Goal: Task Accomplishment & Management: Use online tool/utility

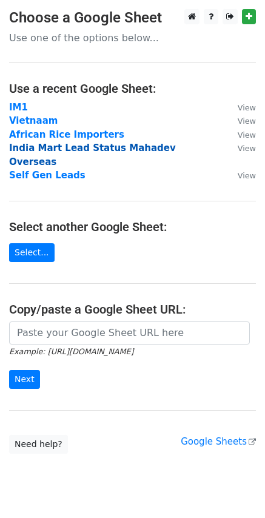
click at [48, 149] on strong "India Mart Lead Status Mahadev Overseas" at bounding box center [92, 154] width 167 height 25
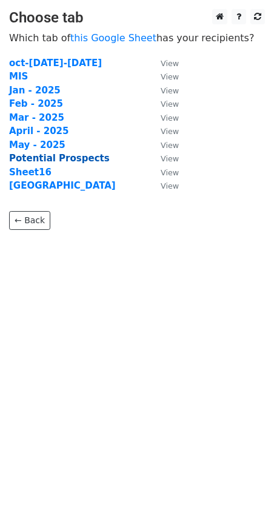
click at [42, 159] on strong "Potential Prospects" at bounding box center [59, 158] width 101 height 11
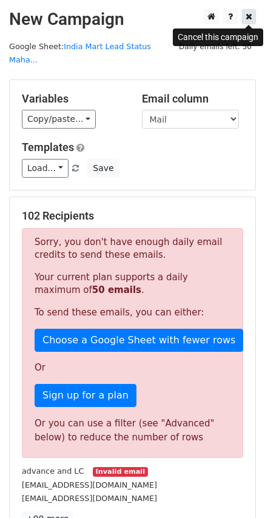
click at [250, 18] on icon at bounding box center [248, 16] width 7 height 8
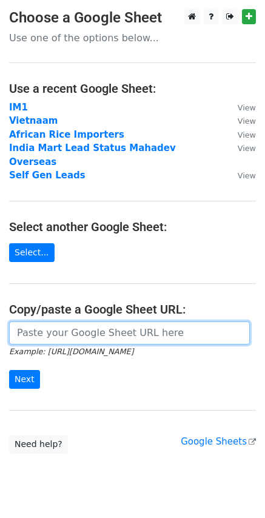
click at [86, 321] on input "url" at bounding box center [129, 332] width 241 height 23
paste input "https://docs.google.com/spreadsheets/d/1ts6ZFzyYjZJAJfK6BJDuLj8NZY6a1qXTg6an9J0…"
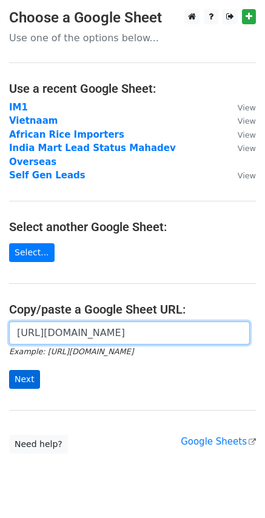
type input "https://docs.google.com/spreadsheets/d/1ts6ZFzyYjZJAJfK6BJDuLj8NZY6a1qXTg6an9J0…"
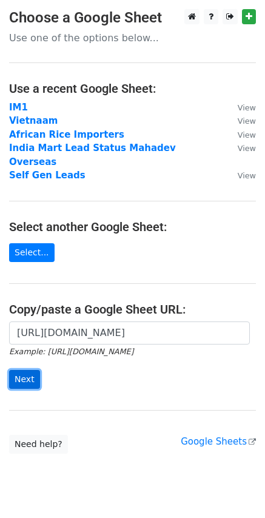
click at [28, 370] on input "Next" at bounding box center [24, 379] width 31 height 19
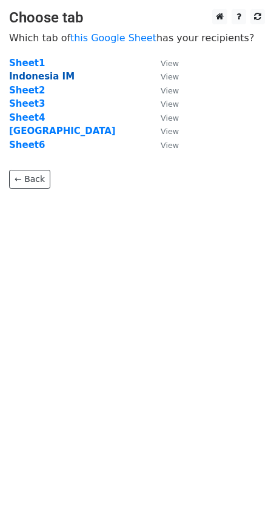
click at [32, 74] on strong "Indonesia IM" at bounding box center [41, 76] width 65 height 11
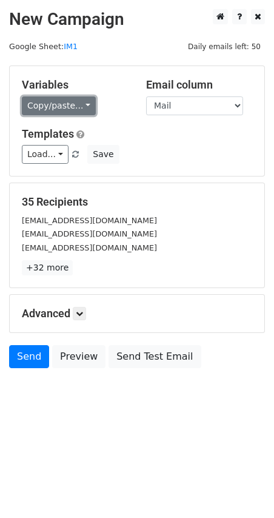
click at [63, 112] on link "Copy/paste..." at bounding box center [59, 105] width 74 height 19
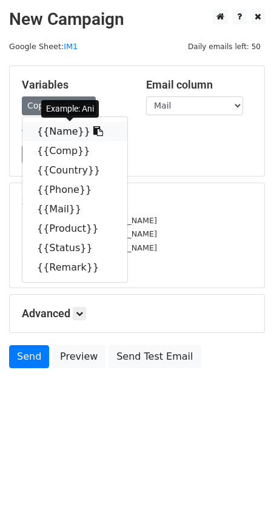
click at [93, 129] on icon at bounding box center [98, 131] width 10 height 10
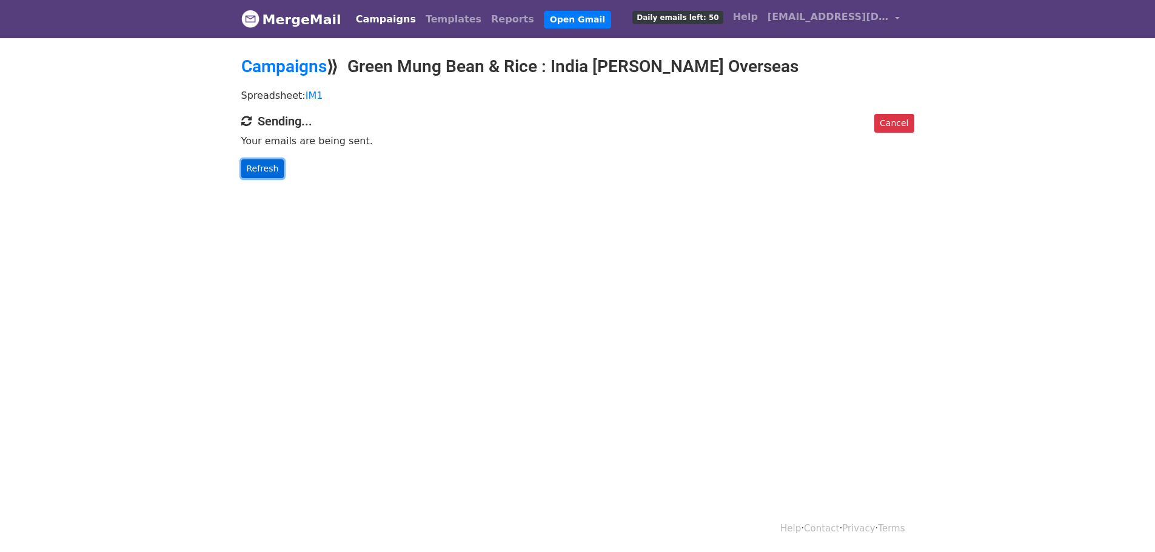
click at [272, 169] on link "Refresh" at bounding box center [262, 168] width 43 height 19
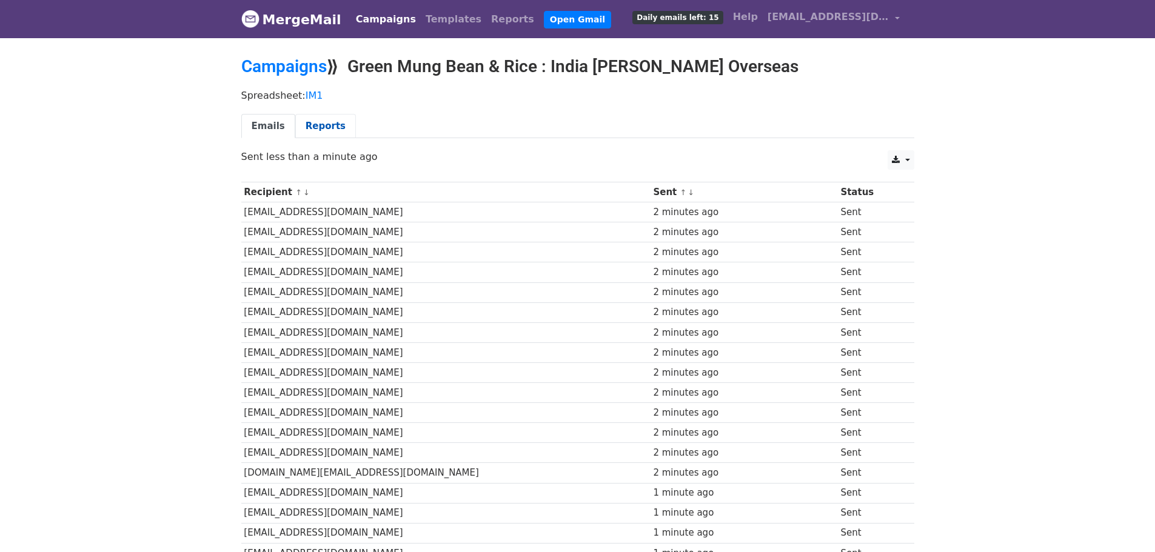
click at [314, 127] on link "Reports" at bounding box center [325, 126] width 61 height 25
